Goal: Task Accomplishment & Management: Manage account settings

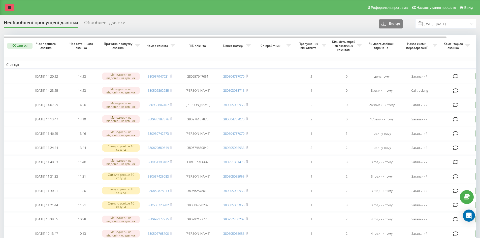
click at [12, 7] on link at bounding box center [9, 7] width 9 height 7
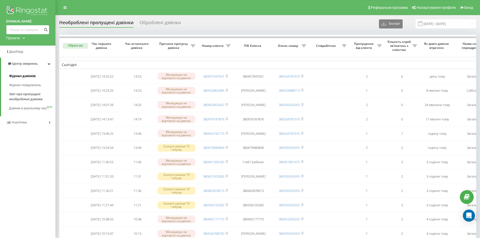
click at [28, 75] on span "Журнал дзвінків" at bounding box center [22, 76] width 27 height 5
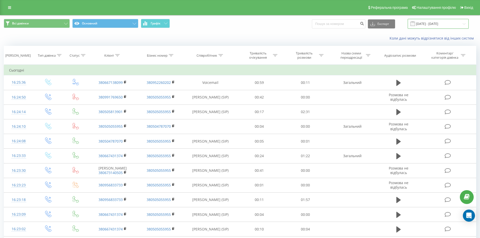
click at [442, 25] on input "[DATE] - [DATE]" at bounding box center [437, 24] width 61 height 10
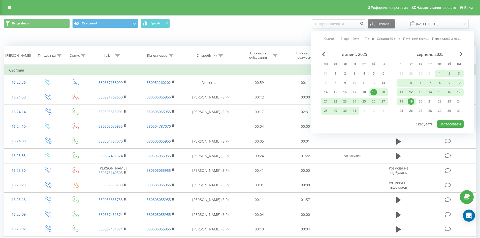
click at [411, 90] on div "12" at bounding box center [410, 92] width 7 height 7
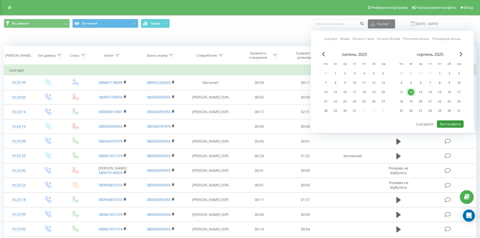
click at [456, 124] on button "Застосувати" at bounding box center [450, 123] width 27 height 7
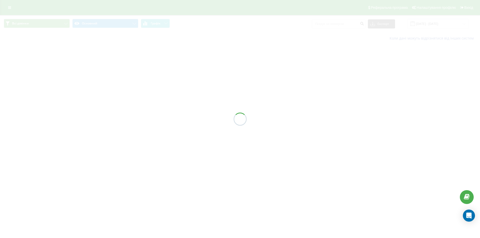
type input "12.08.2025 - 12.08.2025"
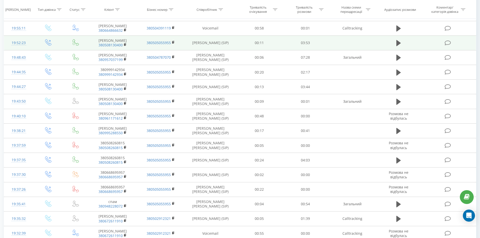
scroll to position [226, 0]
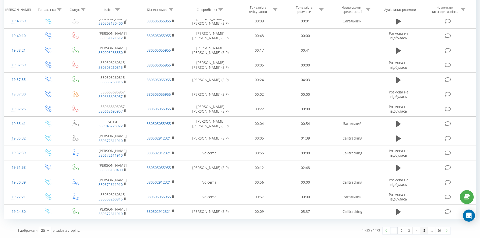
click at [422, 232] on link "5" at bounding box center [424, 230] width 8 height 7
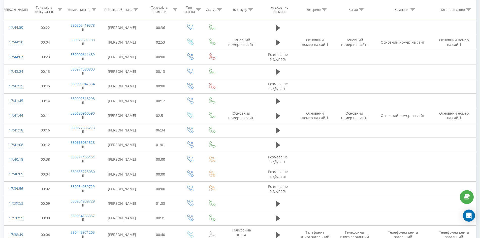
scroll to position [226, 0]
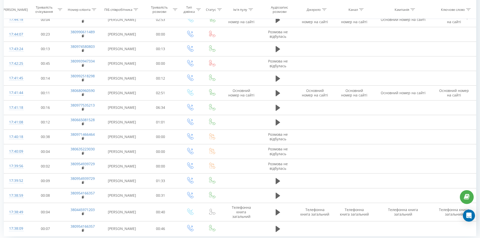
click at [50, 237] on div "100" at bounding box center [45, 240] width 12 height 7
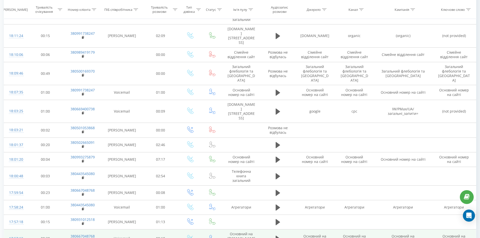
scroll to position [1426, 0]
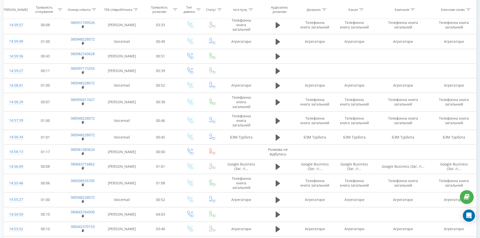
scroll to position [1438, 0]
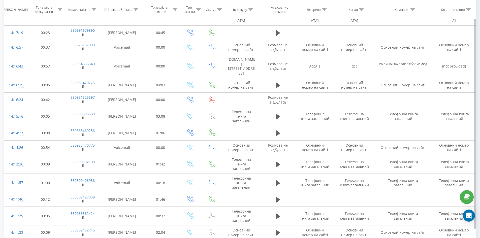
scroll to position [1411, 0]
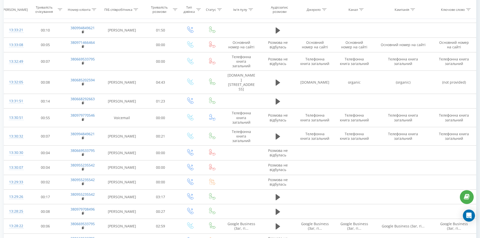
scroll to position [1395, 0]
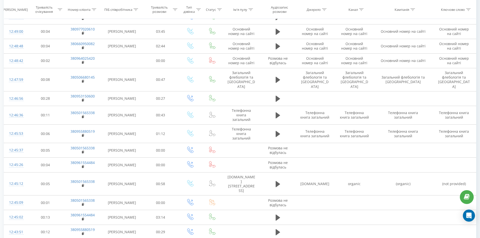
scroll to position [1399, 0]
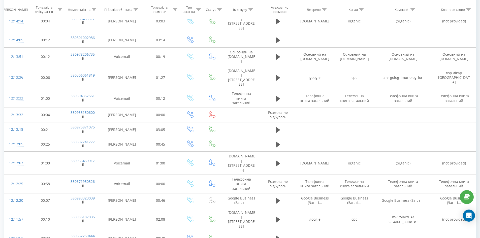
scroll to position [1399, 0]
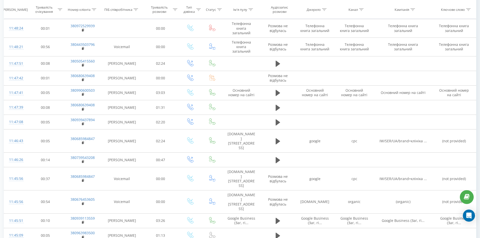
scroll to position [1345, 0]
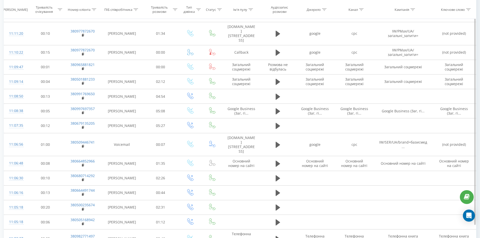
scroll to position [1360, 0]
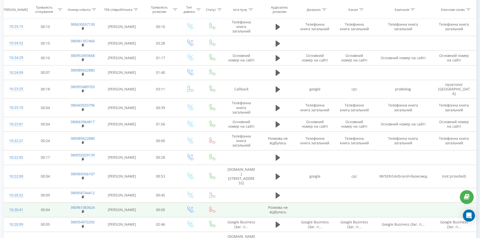
scroll to position [1267, 0]
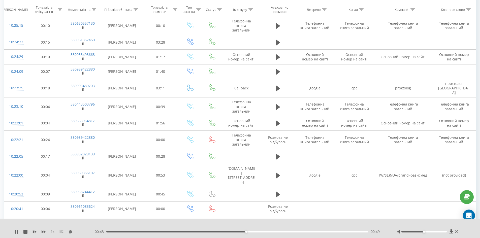
click at [259, 231] on div "- 00:43 00:49 00:49" at bounding box center [238, 231] width 291 height 5
click at [258, 231] on div "00:53" at bounding box center [237, 232] width 262 height 2
click at [269, 232] on div "- 00:37 00:54 00:54" at bounding box center [238, 231] width 291 height 5
click at [274, 232] on div "00:55" at bounding box center [237, 232] width 262 height 2
